Goal: Information Seeking & Learning: Understand process/instructions

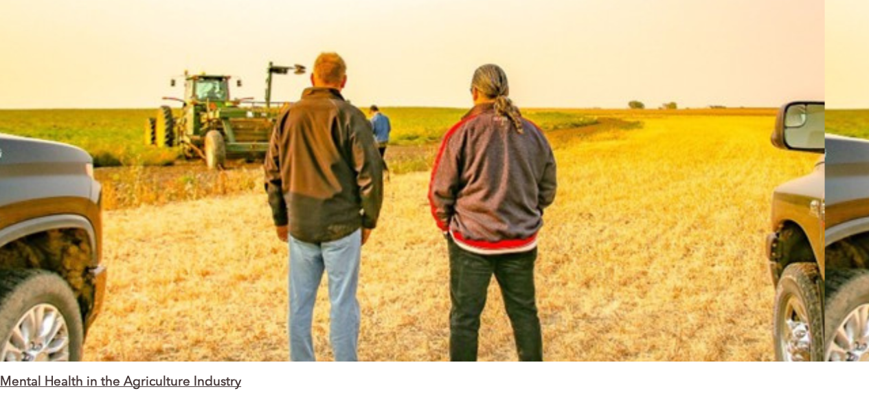
scroll to position [2565, 0]
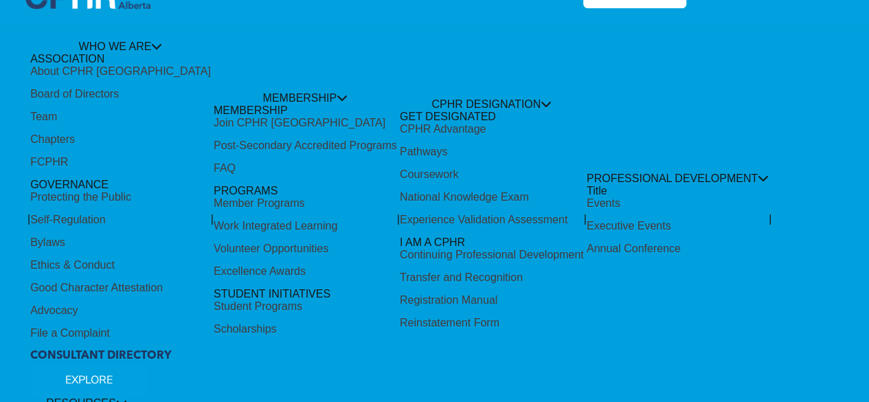
scroll to position [0, 0]
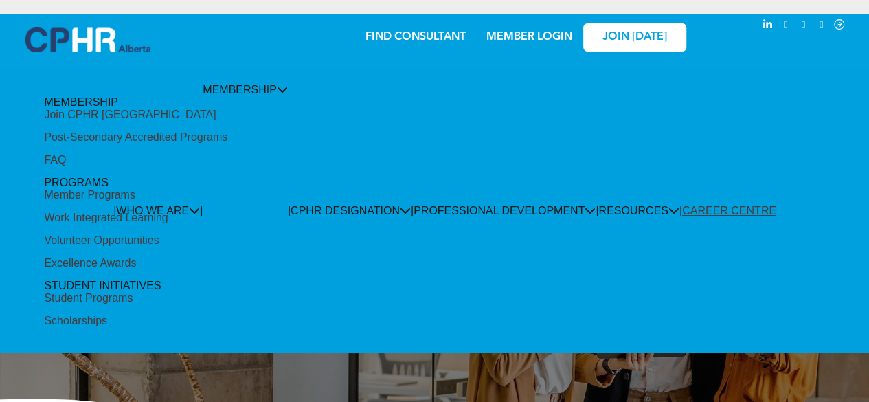
click at [227, 144] on div "Post-Secondary Accredited Programs" at bounding box center [135, 137] width 183 height 12
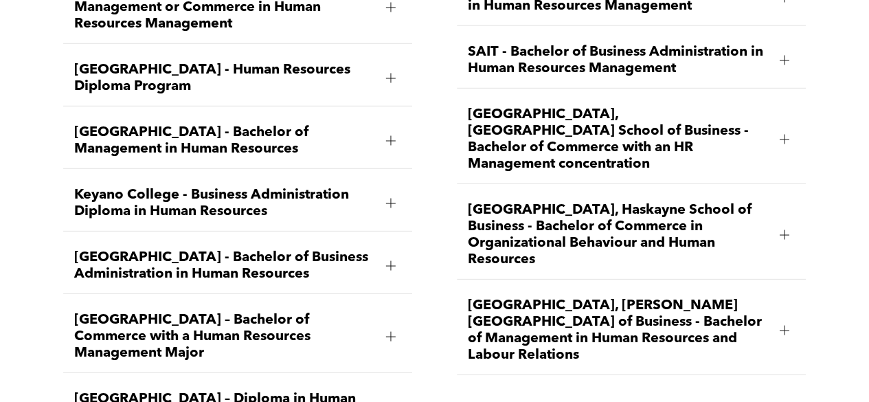
scroll to position [1953, 0]
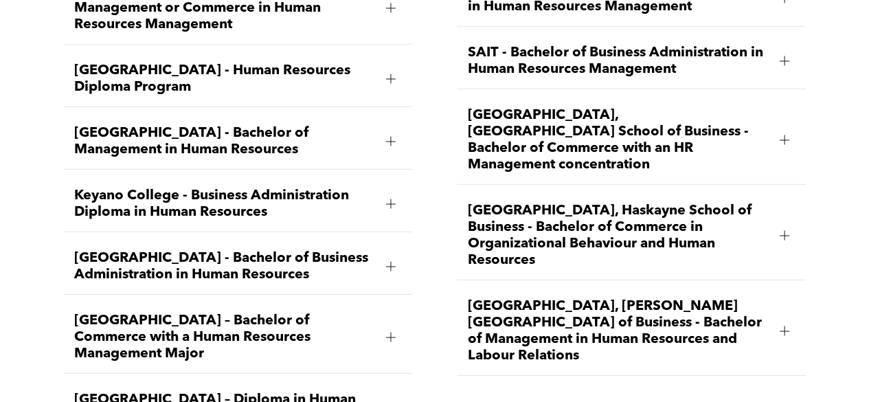
click at [784, 231] on div at bounding box center [784, 236] width 1 height 10
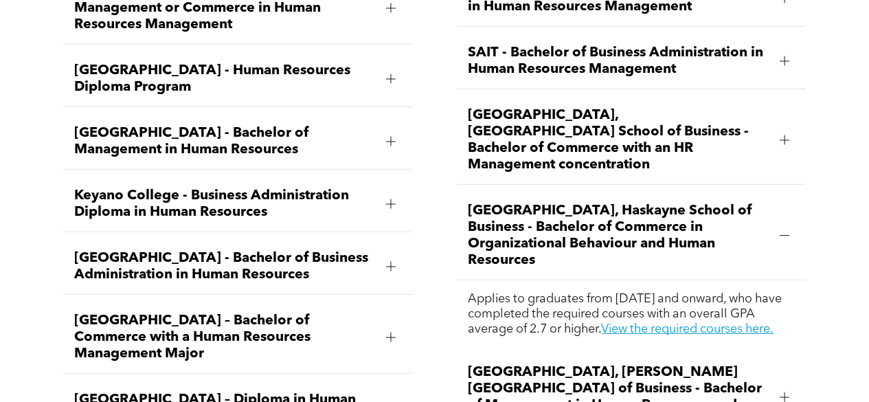
click at [784, 231] on div at bounding box center [784, 236] width 1 height 10
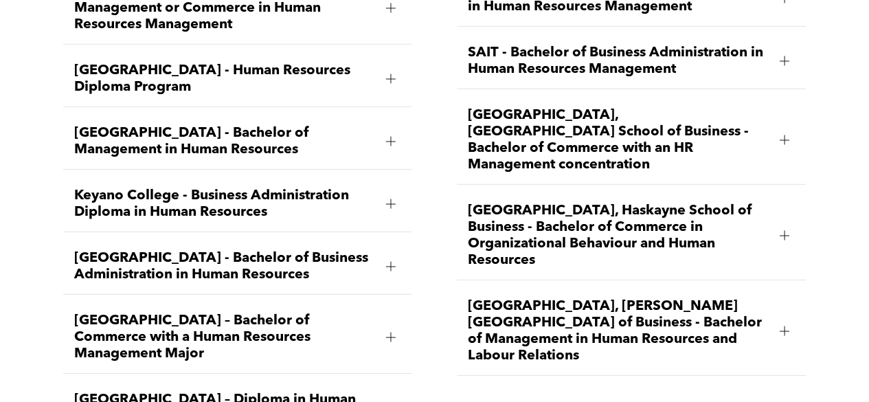
click at [784, 231] on div at bounding box center [784, 236] width 1 height 10
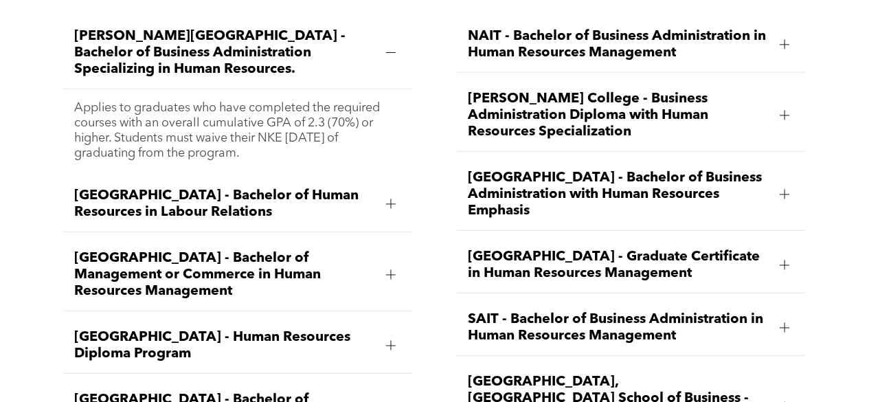
scroll to position [1686, 0]
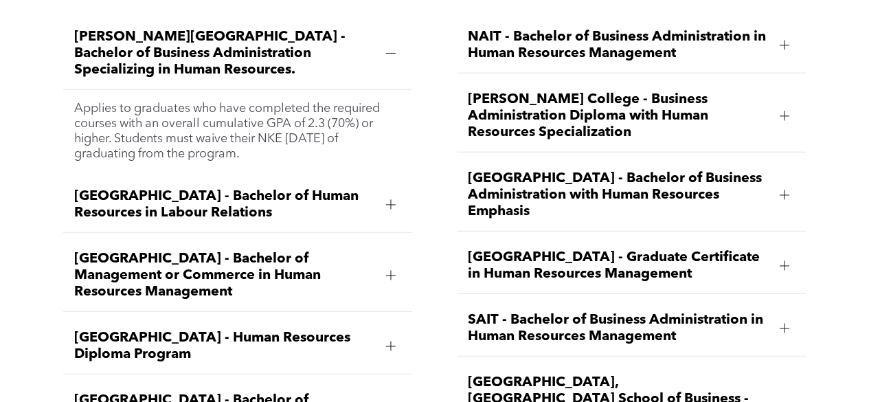
click at [392, 200] on div at bounding box center [391, 205] width 10 height 10
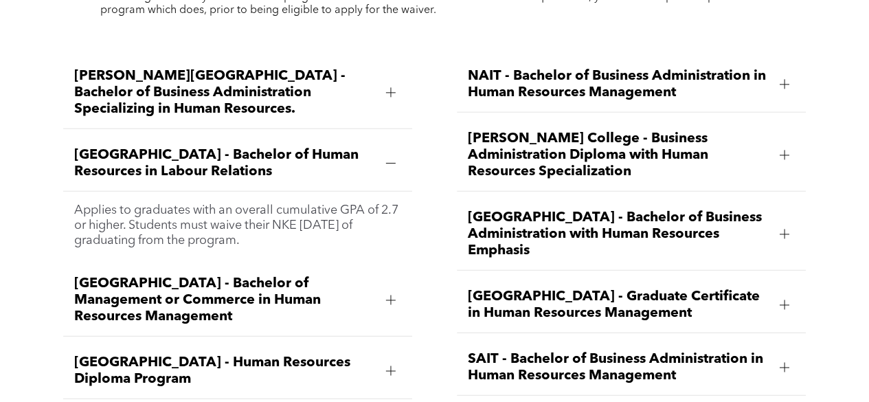
scroll to position [1650, 0]
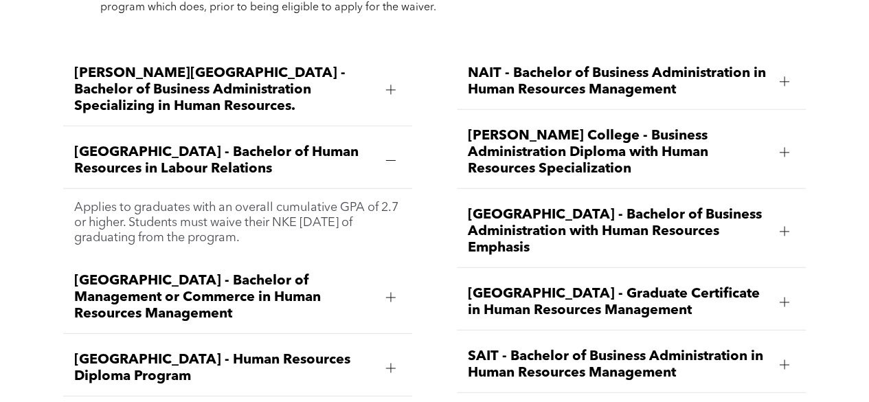
click at [390, 293] on div at bounding box center [390, 298] width 1 height 10
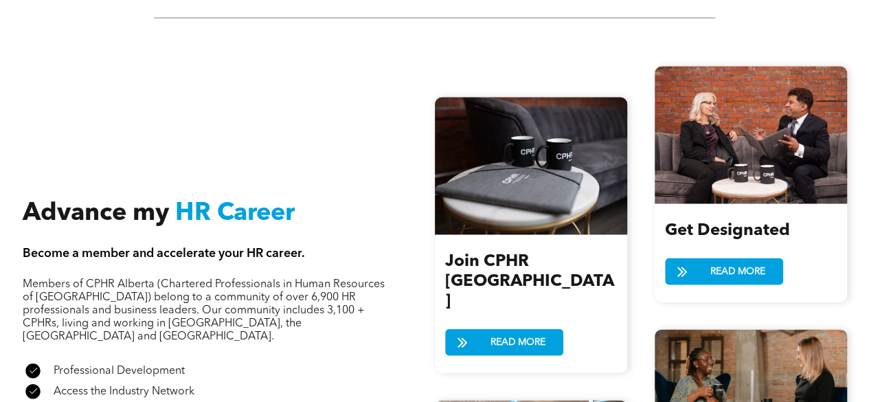
scroll to position [1355, 0]
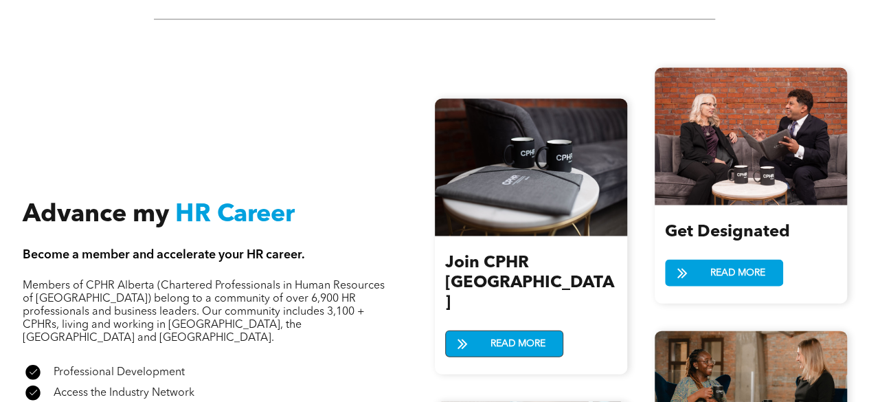
click at [521, 331] on span "READ MORE" at bounding box center [518, 343] width 65 height 25
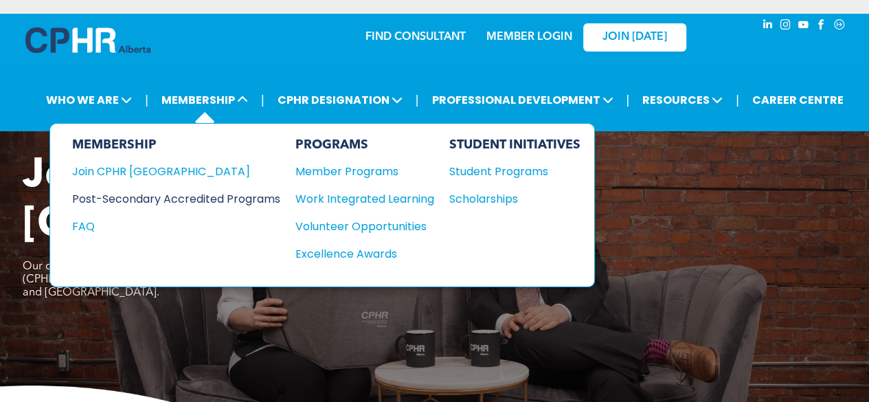
click at [222, 198] on div "Post-Secondary Accredited Programs" at bounding box center [166, 198] width 188 height 17
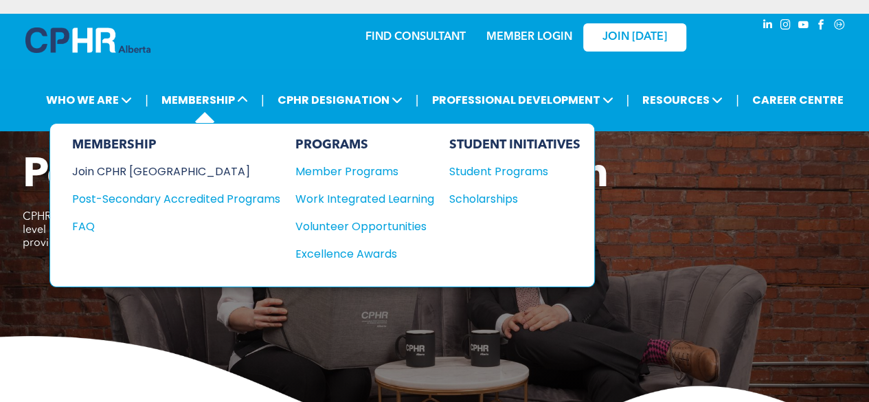
click at [134, 166] on div "Join CPHR [GEOGRAPHIC_DATA]" at bounding box center [166, 171] width 188 height 17
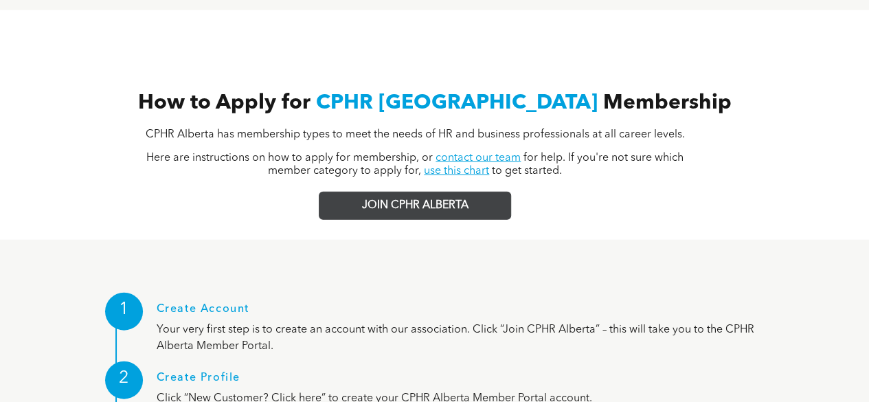
scroll to position [1464, 0]
click at [468, 191] on link "JOIN CPHR ALBERTA" at bounding box center [415, 205] width 192 height 28
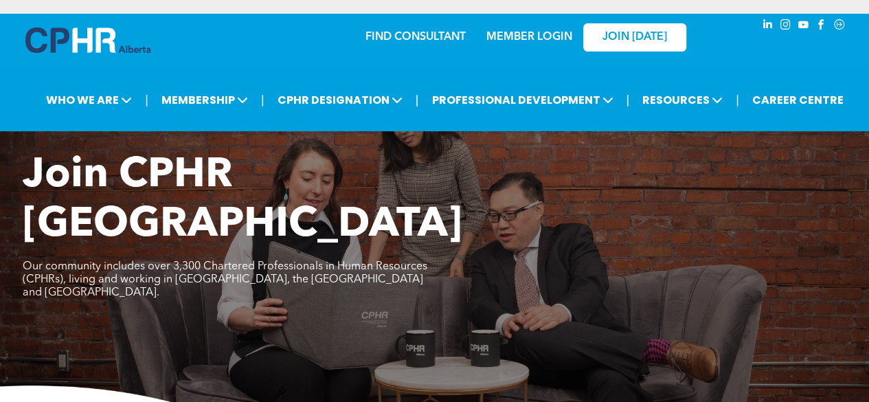
scroll to position [1, 0]
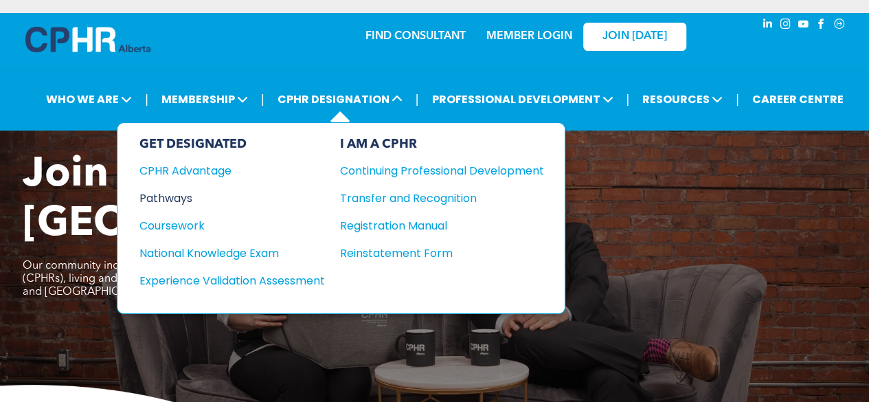
click at [181, 199] on div "Pathways" at bounding box center [222, 198] width 167 height 17
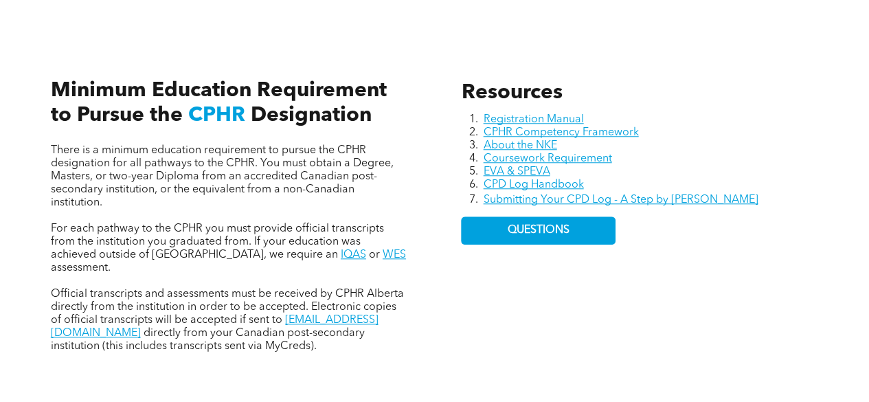
scroll to position [591, 0]
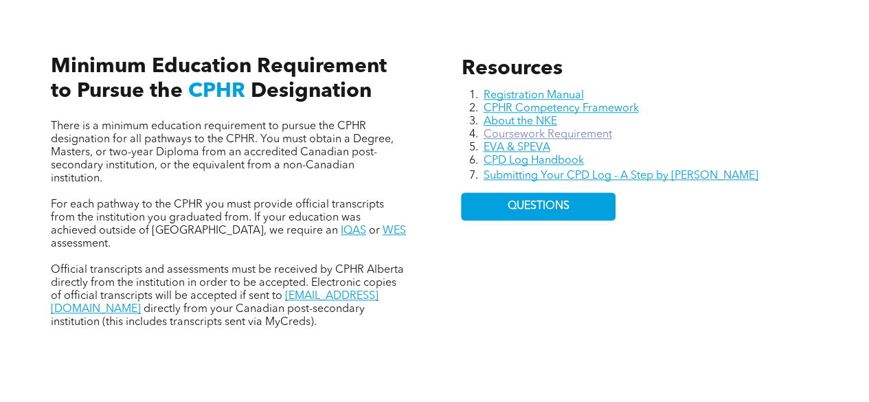
click at [534, 135] on link "Coursework Requirement" at bounding box center [547, 134] width 128 height 11
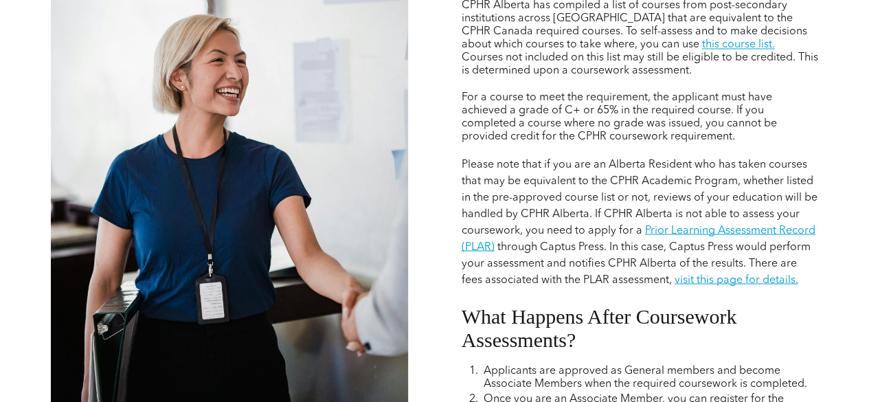
scroll to position [1175, 0]
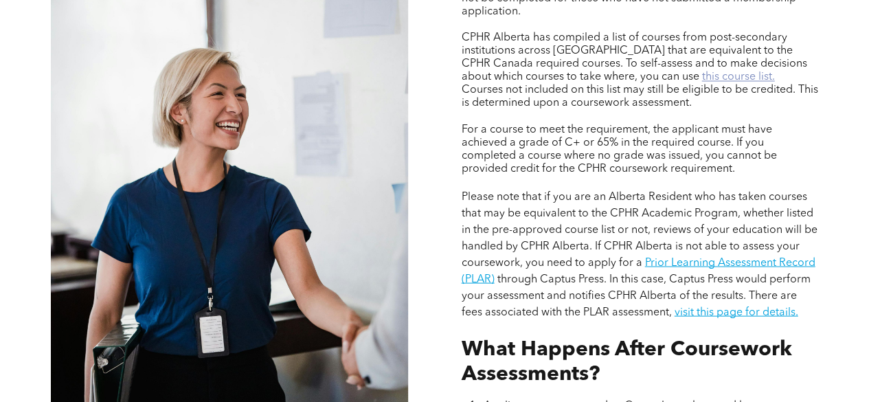
click at [701, 82] on link "this course list." at bounding box center [737, 76] width 73 height 11
